Goal: Navigation & Orientation: Go to known website

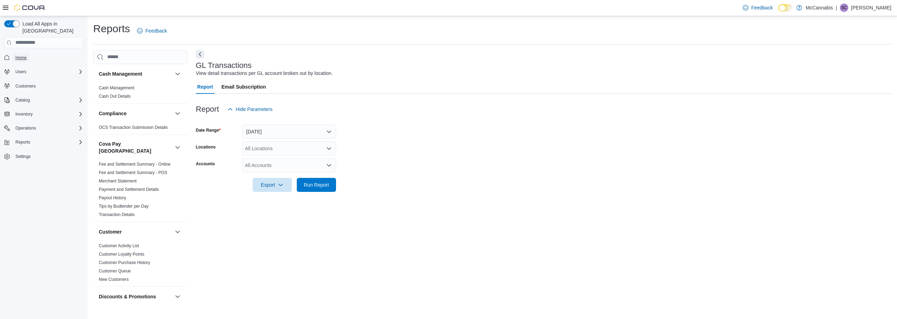
click at [20, 54] on span "Home" at bounding box center [20, 58] width 11 height 8
